Goal: Communication & Community: Answer question/provide support

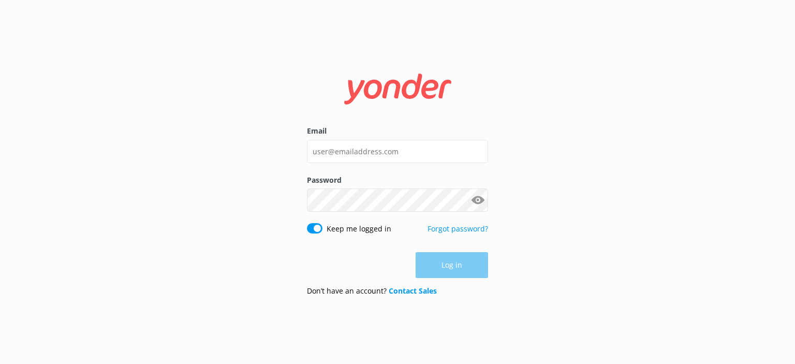
click at [457, 235] on div at bounding box center [368, 271] width 212 height 118
click at [347, 146] on input "Email" at bounding box center [397, 151] width 181 height 23
type input "[EMAIL_ADDRESS][DOMAIN_NAME]"
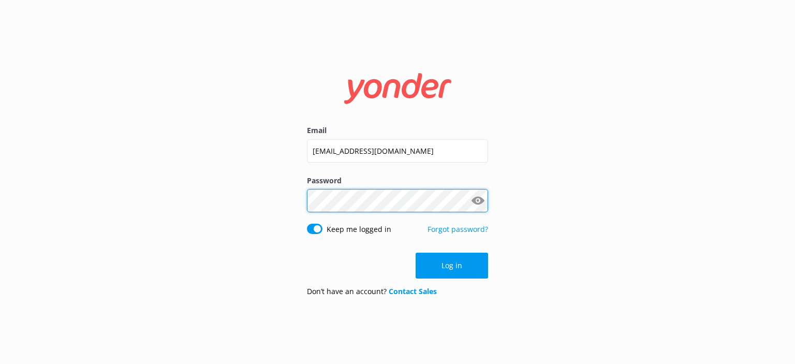
click button "Log in" at bounding box center [451, 265] width 72 height 26
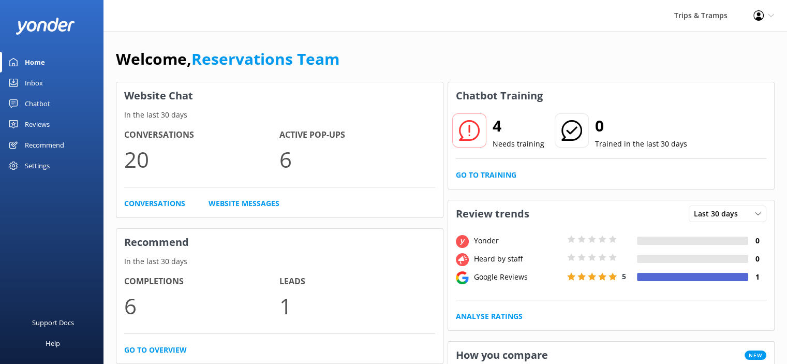
click at [33, 82] on div "Inbox" at bounding box center [34, 82] width 18 height 21
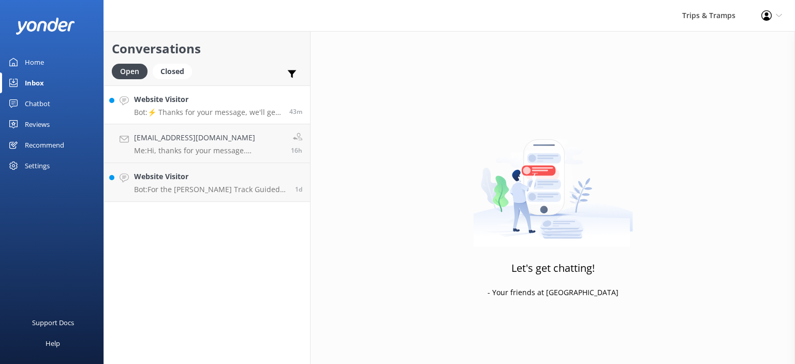
click at [179, 111] on p "Bot: ⚡ Thanks for your message, we'll get back to you as soon as we can. You're…" at bounding box center [207, 112] width 147 height 9
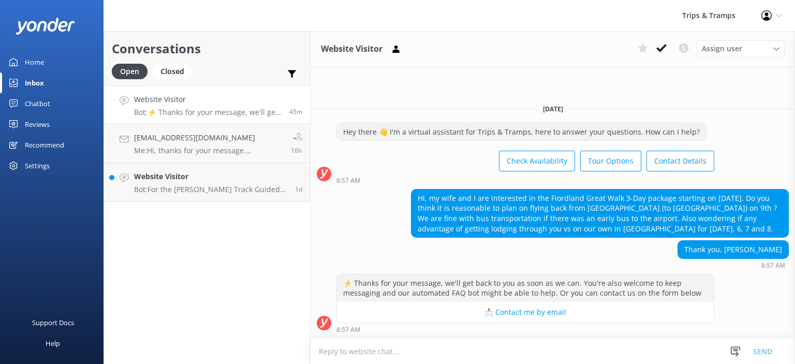
click at [430, 352] on textarea at bounding box center [552, 350] width 484 height 25
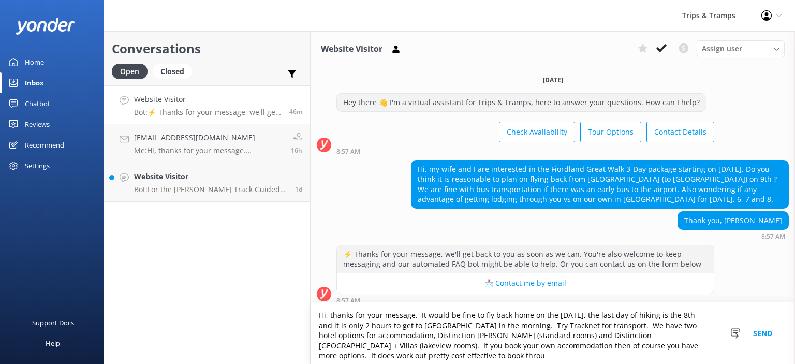
scroll to position [7, 0]
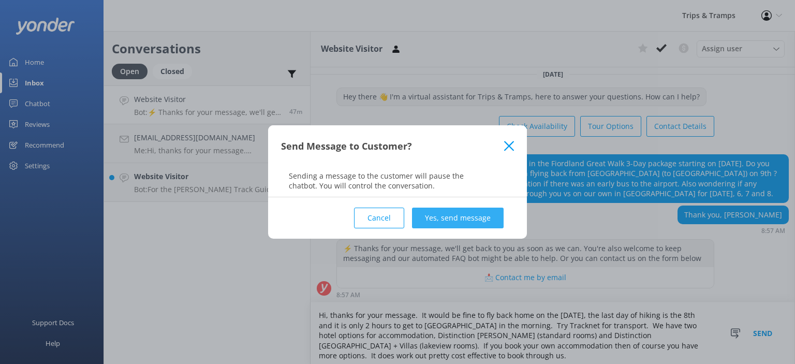
type textarea "Hi, thanks for your message. It would be fine to fly back home on the [DATE], t…"
click at [444, 217] on button "Yes, send message" at bounding box center [458, 217] width 92 height 21
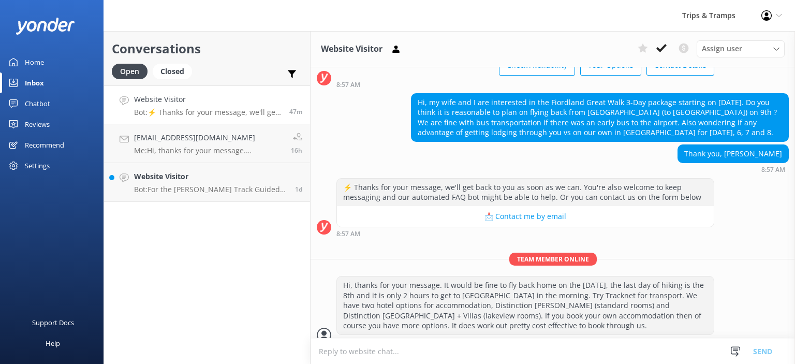
scroll to position [78, 0]
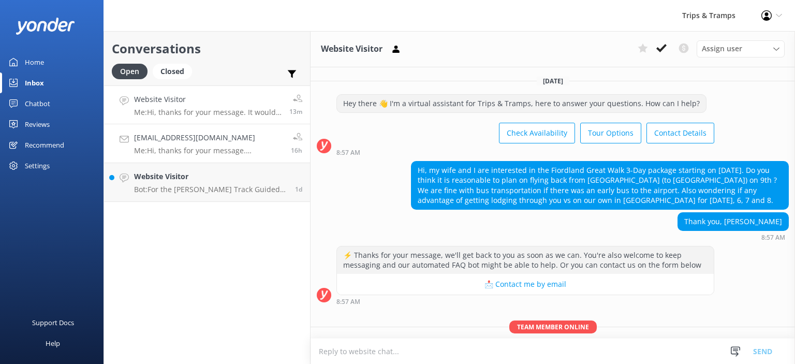
scroll to position [78, 0]
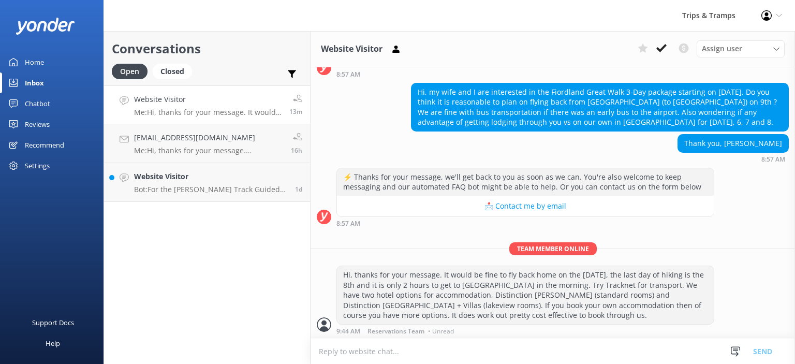
click at [249, 101] on h4 "Website Visitor" at bounding box center [207, 99] width 147 height 11
click at [772, 51] on div "Assign user" at bounding box center [740, 48] width 83 height 11
click at [518, 46] on div "Website Visitor Assign user [PERSON_NAME] Reservations Team" at bounding box center [552, 49] width 484 height 36
click at [664, 50] on icon at bounding box center [661, 48] width 10 height 10
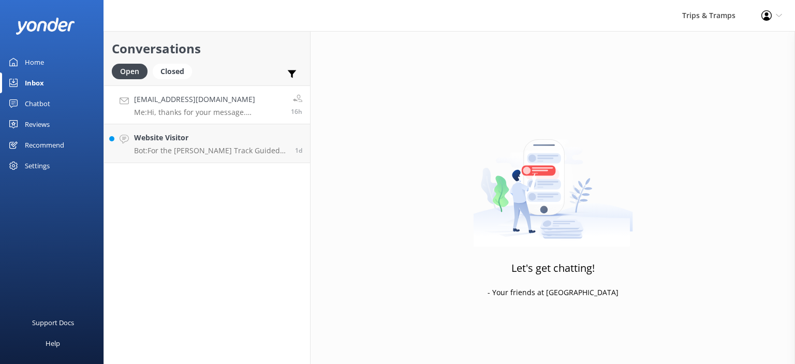
click at [231, 112] on p "Me: Hi, thanks for your message. Comfortable shoes are absolutely fine for the …" at bounding box center [208, 112] width 149 height 9
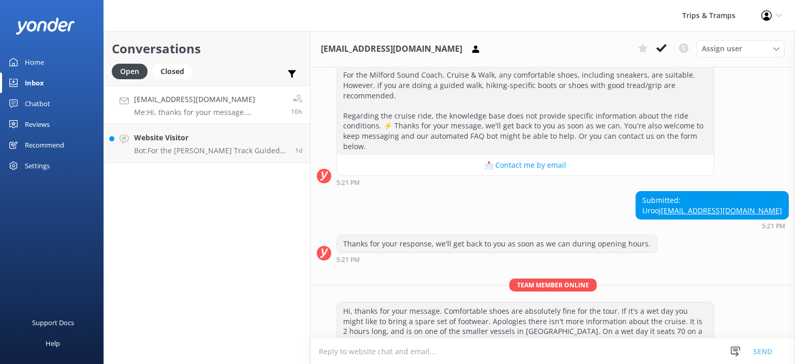
scroll to position [217, 0]
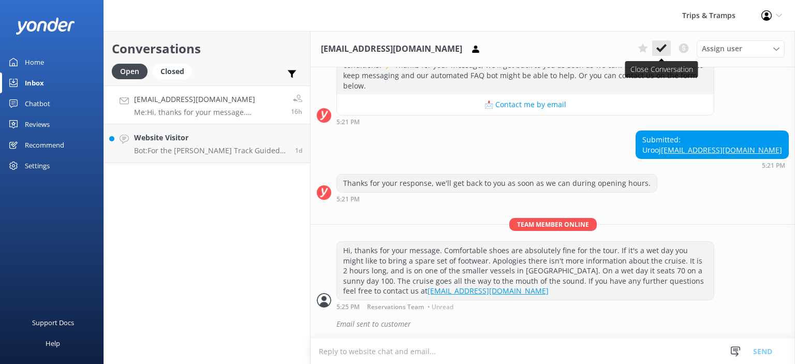
click at [659, 48] on icon at bounding box center [661, 48] width 10 height 10
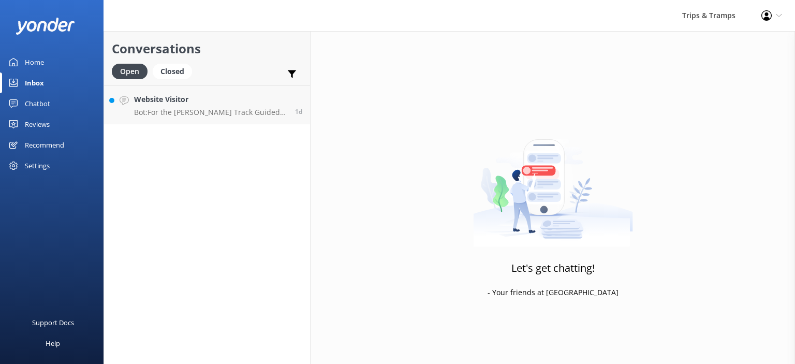
click at [168, 150] on div "Conversations Open Closed Important Converted Assigned to me Unassigned Website…" at bounding box center [206, 197] width 207 height 333
click at [182, 115] on p "Bot: For the Kepler Track Guided Day Heli Hike, Fiordland Helicopters offers he…" at bounding box center [210, 112] width 153 height 9
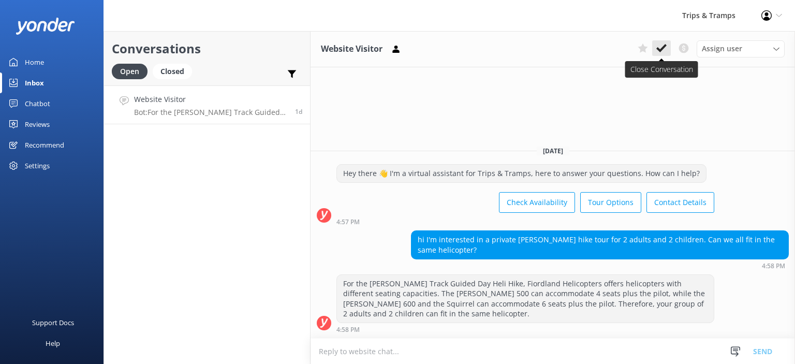
click at [663, 50] on icon at bounding box center [661, 48] width 10 height 10
